Goal: Ask a question

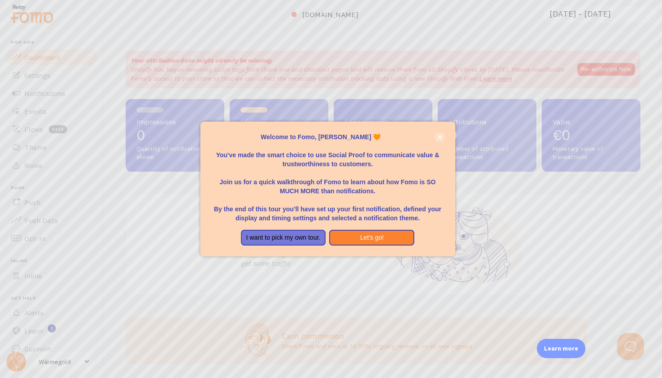
click at [441, 136] on button "close," at bounding box center [439, 136] width 9 height 9
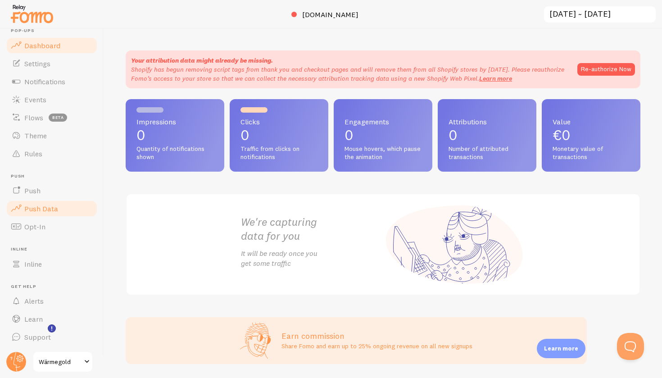
scroll to position [11, 0]
click at [33, 195] on span "Push" at bounding box center [32, 190] width 16 height 9
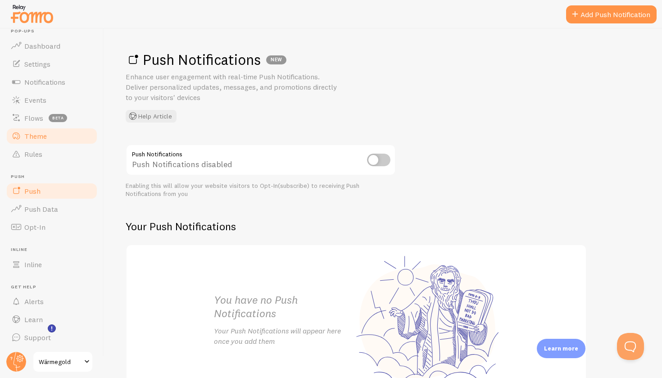
click at [33, 137] on span "Theme" at bounding box center [35, 136] width 23 height 9
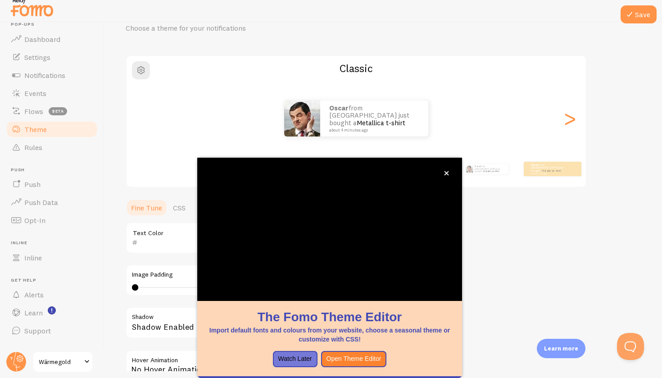
scroll to position [4, 0]
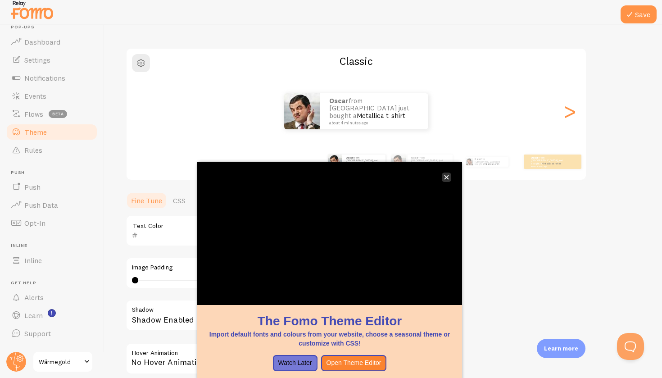
click at [448, 176] on icon "close," at bounding box center [447, 177] width 5 height 5
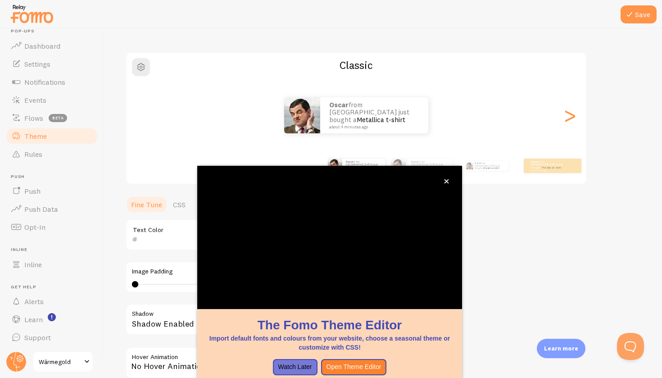
scroll to position [7, 0]
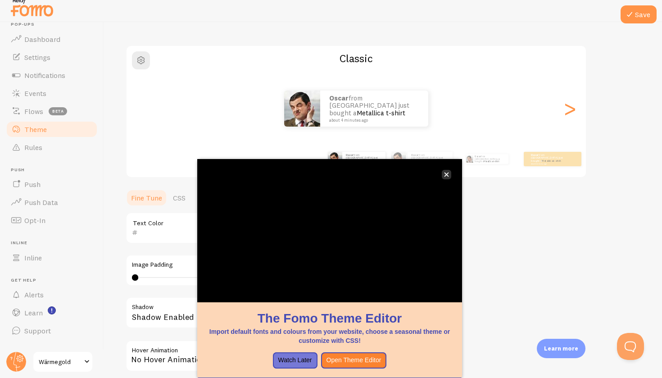
click at [449, 173] on icon "close," at bounding box center [447, 175] width 5 height 5
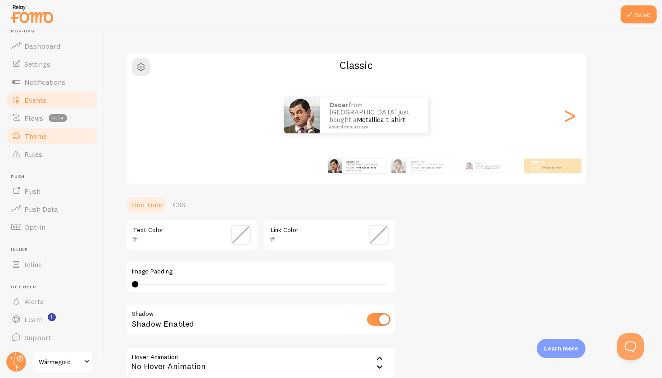
click at [31, 100] on span "Events" at bounding box center [35, 99] width 22 height 9
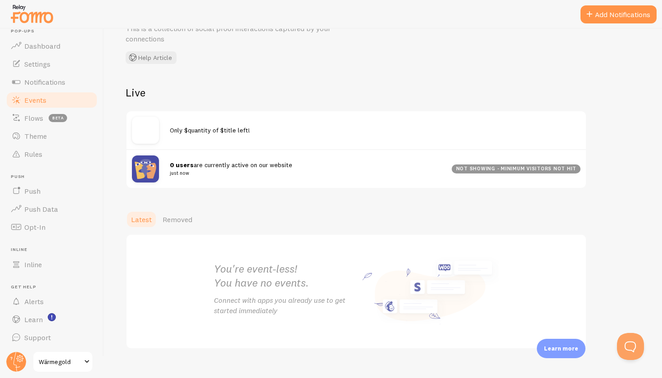
scroll to position [49, 0]
click at [631, 338] on button "Open Beacon popover" at bounding box center [628, 344] width 27 height 27
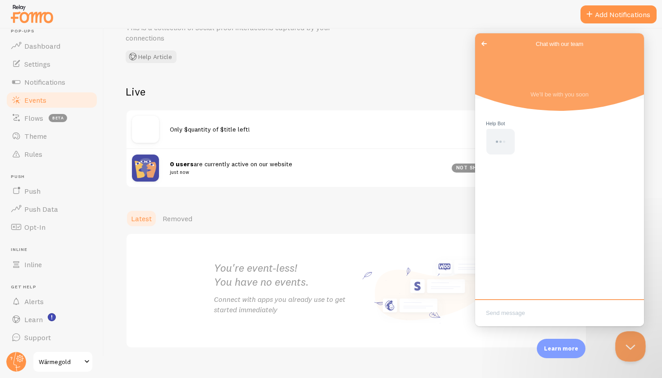
scroll to position [0, 0]
click at [630, 348] on button "Close Beacon popover" at bounding box center [628, 344] width 27 height 27
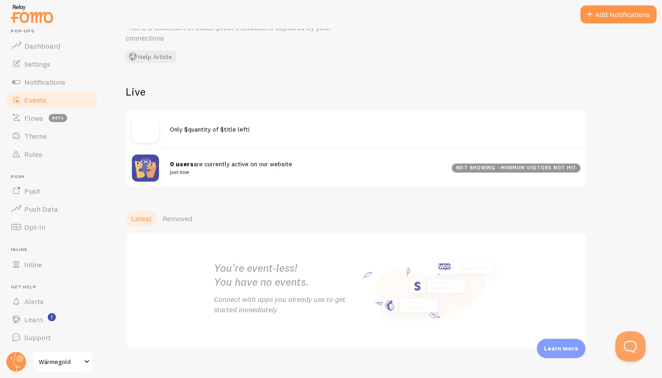
click at [629, 354] on button "Open Beacon popover" at bounding box center [628, 344] width 27 height 27
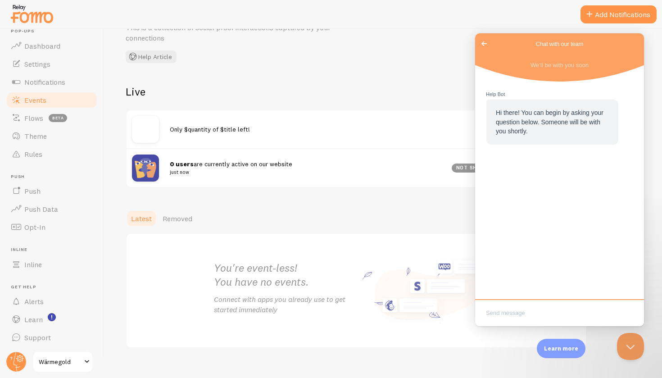
click at [526, 315] on textarea "Write chat message" at bounding box center [559, 313] width 165 height 21
type textarea "how can I set up fake sales notification ?"
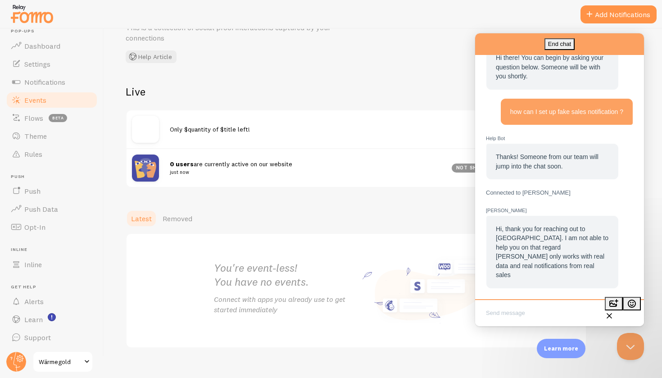
scroll to position [48, 0]
click at [508, 315] on textarea "Write chat message" at bounding box center [559, 313] width 165 height 21
type textarea "hi"
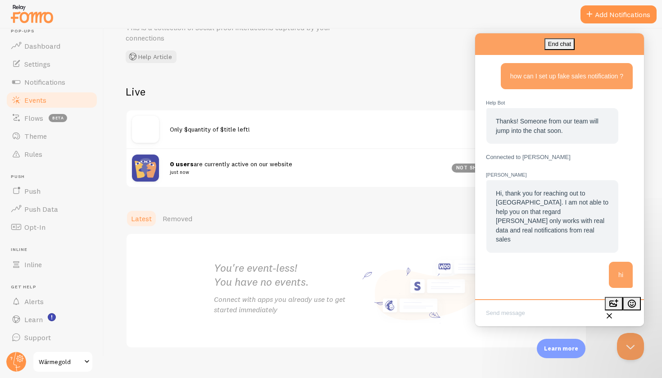
scroll to position [35, 0]
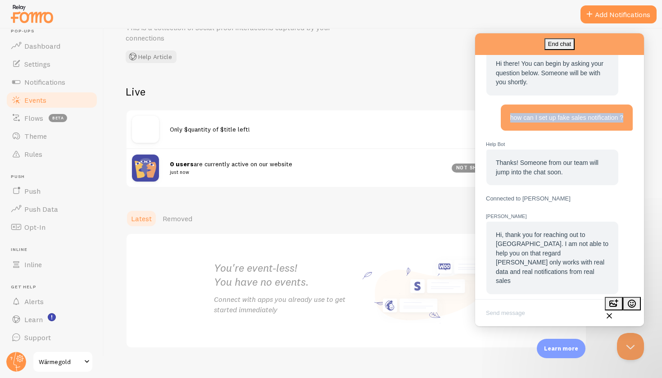
drag, startPoint x: 505, startPoint y: 116, endPoint x: 559, endPoint y: 132, distance: 56.3
click at [559, 131] on div "how can I set up fake sales notification ?" at bounding box center [567, 117] width 132 height 27
copy span "how can I set up fake sales notification ?"
click at [522, 313] on textarea "Write chat message" at bounding box center [559, 313] width 165 height 21
paste textarea "how can I set up fake sales notification ?"
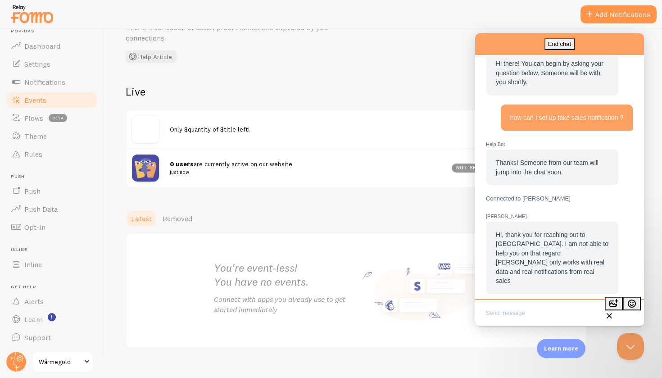
type textarea "how can I set up fake sales notification ?"
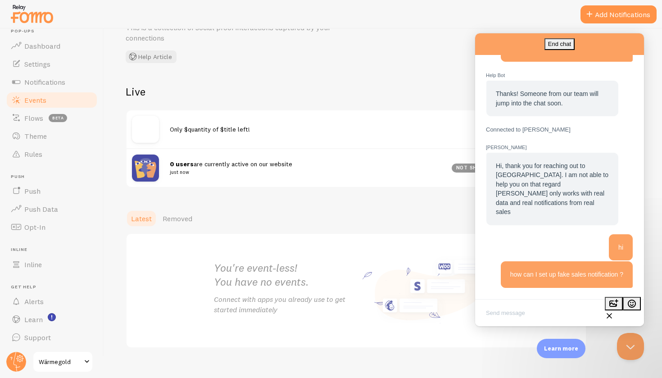
click at [374, 88] on h2 "Live" at bounding box center [356, 92] width 461 height 14
